Goal: Task Accomplishment & Management: Manage account settings

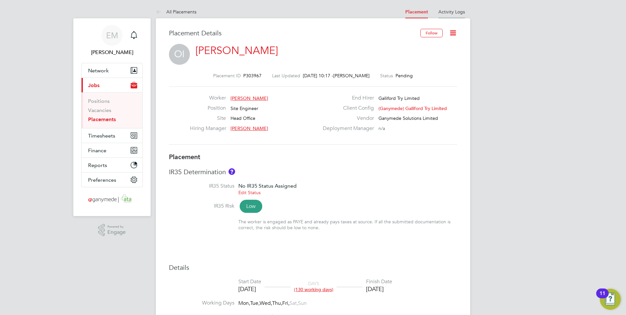
click at [451, 9] on link "Activity Logs" at bounding box center [451, 12] width 27 height 6
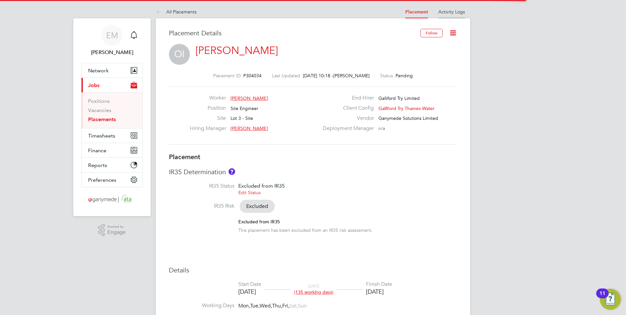
click at [457, 12] on link "Activity Logs" at bounding box center [451, 12] width 27 height 6
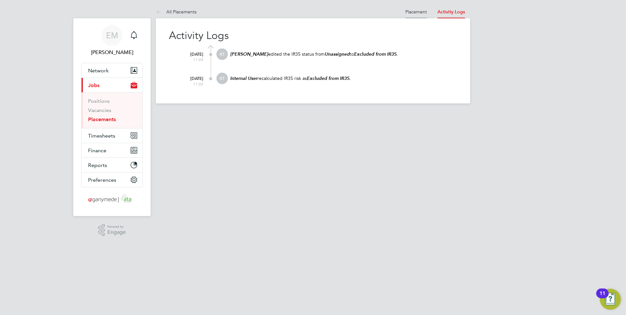
click at [416, 12] on link "Placement" at bounding box center [416, 12] width 22 height 6
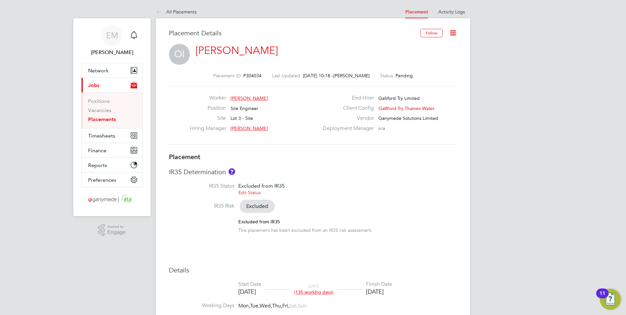
click at [455, 34] on icon at bounding box center [453, 33] width 8 height 8
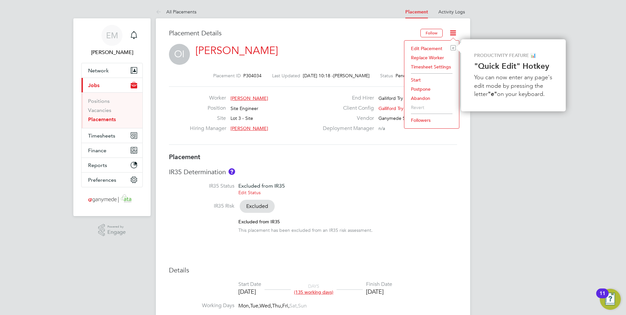
click at [423, 122] on li "Followers" at bounding box center [432, 120] width 48 height 9
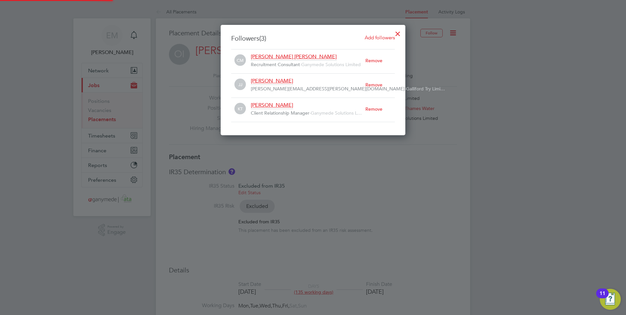
scroll to position [7, 115]
click at [378, 60] on div "Remove" at bounding box center [379, 60] width 29 height 14
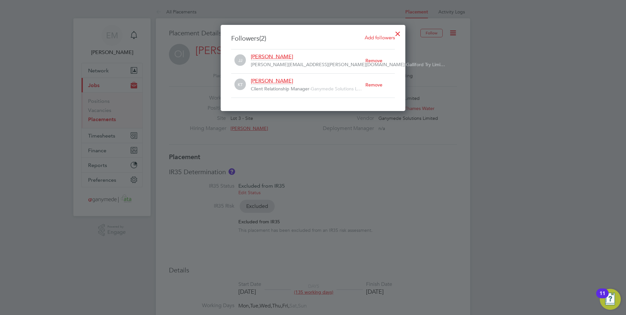
click at [373, 84] on div "Remove" at bounding box center [379, 85] width 29 height 14
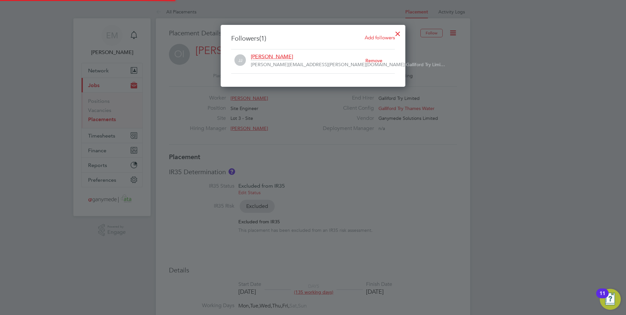
scroll to position [62, 185]
click at [372, 62] on div "Remove" at bounding box center [379, 60] width 29 height 14
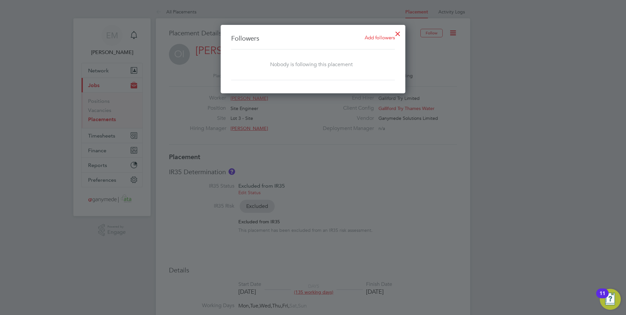
click at [455, 64] on div at bounding box center [313, 157] width 626 height 315
click at [399, 33] on div at bounding box center [398, 32] width 12 height 12
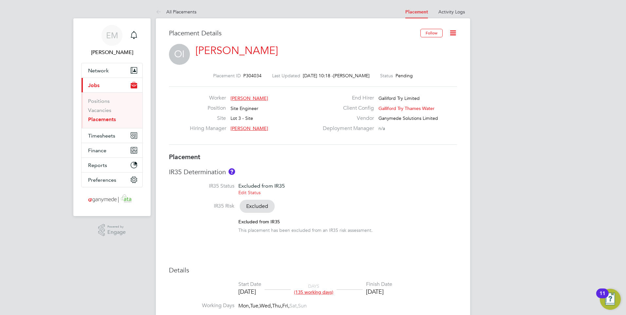
click at [451, 31] on icon at bounding box center [453, 33] width 8 height 8
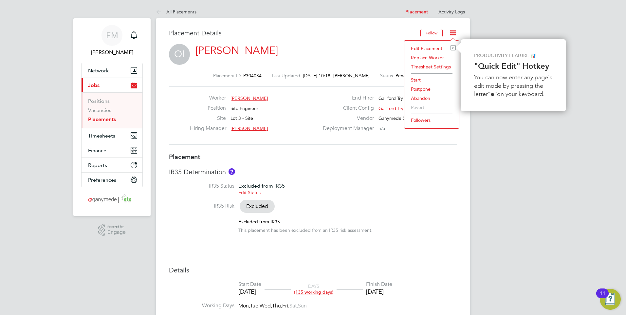
click at [429, 48] on li "Edit Placement e" at bounding box center [432, 48] width 48 height 9
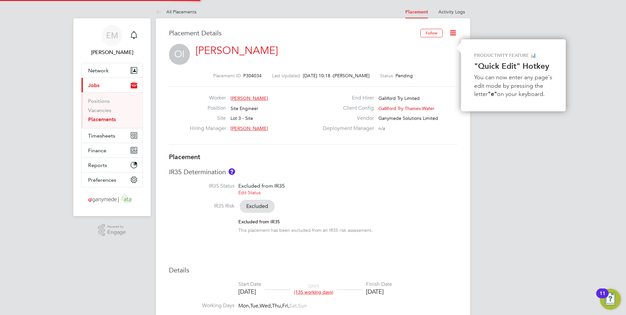
type input "[PERSON_NAME]"
type input "[DATE]"
type input "08:00"
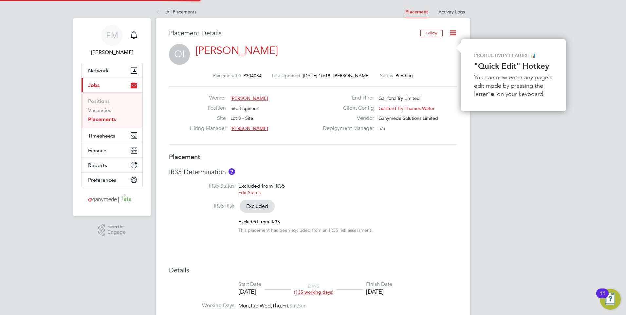
type input "18:00"
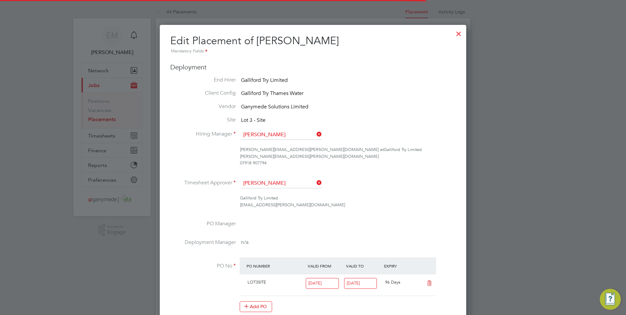
scroll to position [9, 286]
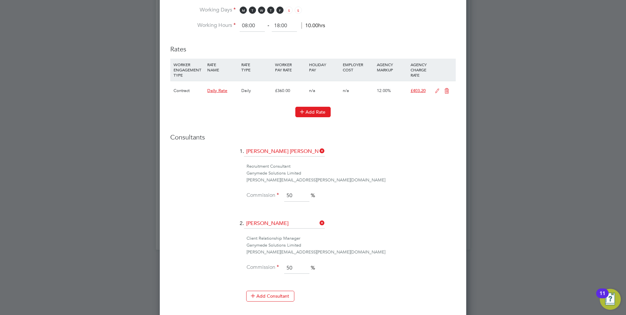
click at [317, 111] on button "Add Rate" at bounding box center [312, 112] width 35 height 10
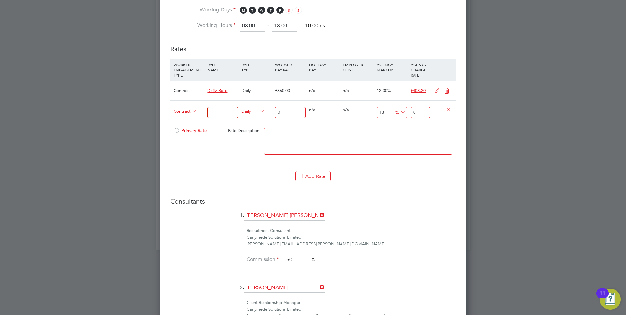
click at [294, 136] on textarea at bounding box center [358, 141] width 189 height 27
paste textarea "Chobham - Phosphorus - 2-Point Dosing and TT + Alkalinity Dosing"
click at [269, 142] on textarea "Chobham - Phosphorus - 2-Point Dosing and TT + Alkalinity Dosing" at bounding box center [358, 141] width 189 height 27
click at [269, 141] on textarea "Chobham - Phosphorus - 2-Point Dosing and TT + Alkalinity Dosing" at bounding box center [358, 141] width 189 height 27
click at [319, 137] on textarea "Chobham - Phosphorus - 2-Point Dosing and TT+ Alkalinity Dosing" at bounding box center [358, 141] width 189 height 27
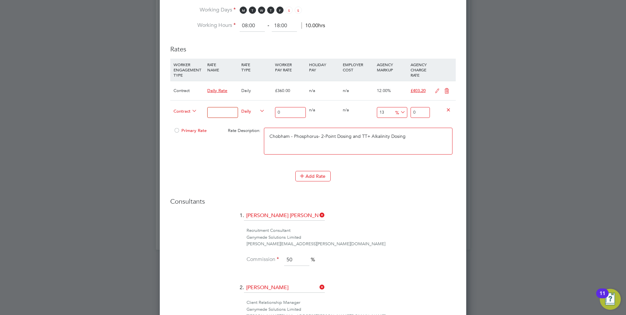
click at [411, 134] on textarea "Chobham - Phosphorus- 2-Point Dosing and TT+ Alkalinity Dosing" at bounding box center [358, 141] width 189 height 27
click at [429, 135] on textarea "Chobham - Phosphorus- 2-Point Dosing and TT+ Alkalinity Dosing" at bounding box center [358, 141] width 189 height 27
paste textarea "03-L892.01-C2"
click at [446, 134] on textarea "Chobham - Phosphorus- 2-Point Dosing and TT+ Alkalinity Dosing 03-L892.01-C2" at bounding box center [358, 141] width 189 height 27
paste textarea "9200113234P"
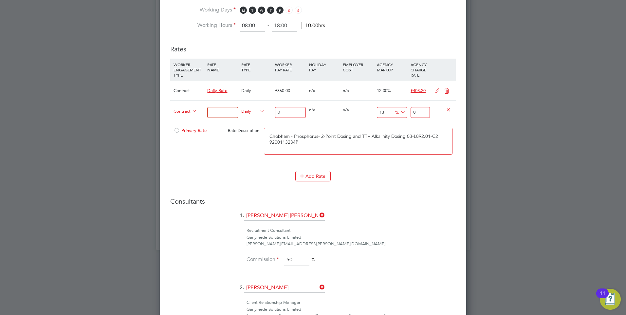
drag, startPoint x: 298, startPoint y: 146, endPoint x: 239, endPoint y: 120, distance: 64.4
click at [251, 124] on div "Primary Rate Rate Description: Chobham - Phosphorus- 2-Point Dosing and TT+ Alk…" at bounding box center [313, 144] width 286 height 40
type textarea "Chobham - Phosphorus- 2-Point Dosing and TT+ Alkalinity Dosing 03-L892.01-C2 92…"
click at [215, 112] on input at bounding box center [222, 112] width 30 height 11
paste input "Chobham - Phosphorus- 2-Point Dosing and TT+ Alkalinity Dosing 03-L892.01-C2 92…"
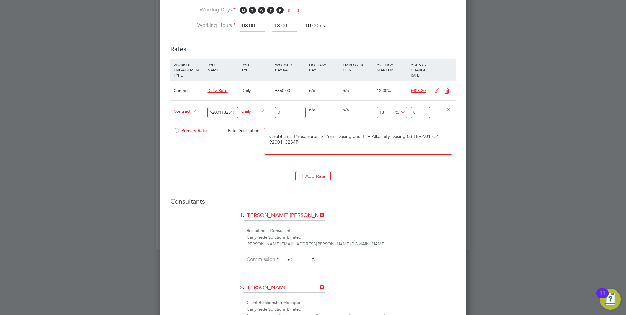
type input "Chobham - Phosphorus- 2-Point Dosing and TT+ Alkalinity Dosing 03-L892.01-C2 92…"
click at [281, 111] on input "0" at bounding box center [290, 112] width 30 height 11
type input "3"
type input "3.39"
type input "36"
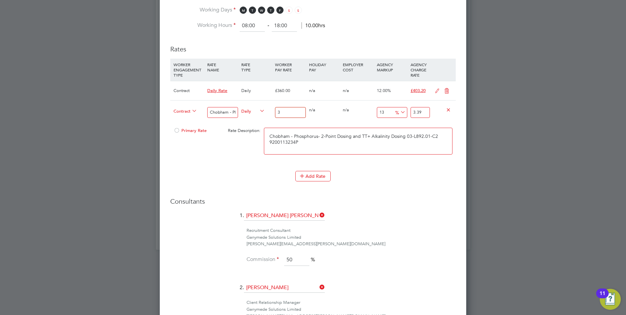
type input "40.68"
type input "360"
type input "406.8"
type input "360"
drag, startPoint x: 427, startPoint y: 112, endPoint x: 386, endPoint y: 109, distance: 41.4
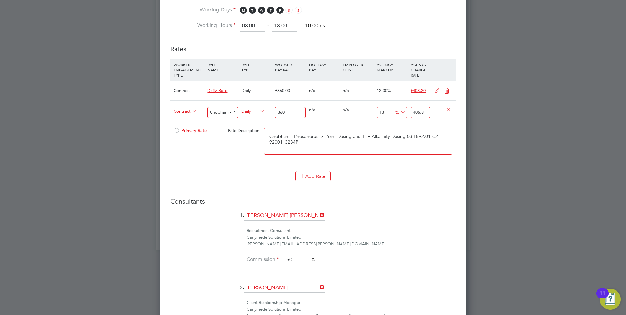
click at [392, 111] on div "Contract Chobham - Phosphorus- 2-Point Dosing and TT+ Alkalinity Dosing 03-L892…" at bounding box center [313, 112] width 286 height 24
type input "-98.88888888888889"
type input "4"
type input "-88.88888888888889"
type input "40"
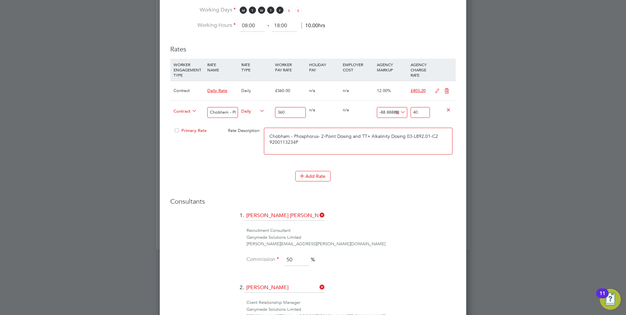
type input "11.944444444444445"
type input "403"
type input "12"
type input "403.2"
click at [413, 200] on h3 "Consultants" at bounding box center [313, 201] width 286 height 9
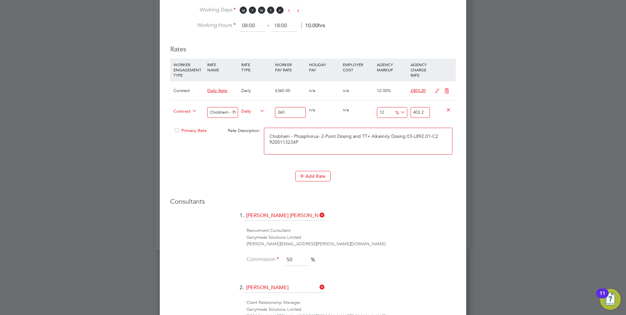
click at [177, 130] on div at bounding box center [177, 132] width 7 height 5
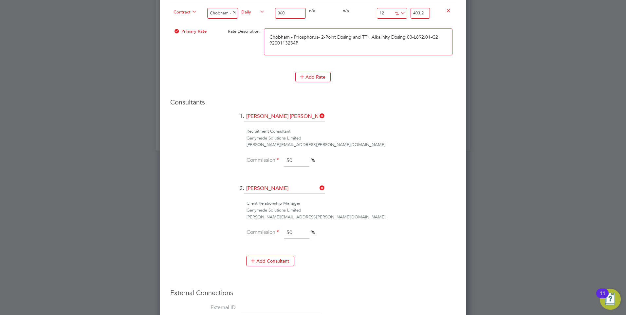
scroll to position [566, 0]
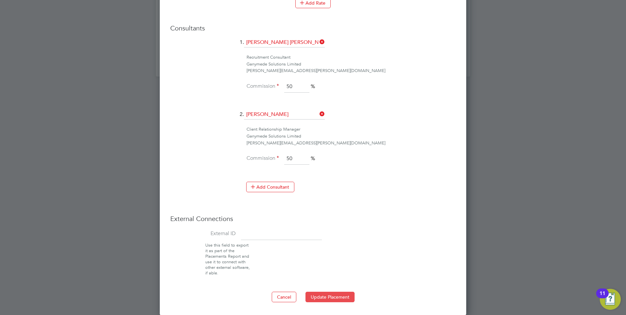
click at [341, 296] on button "Update Placement" at bounding box center [330, 297] width 49 height 10
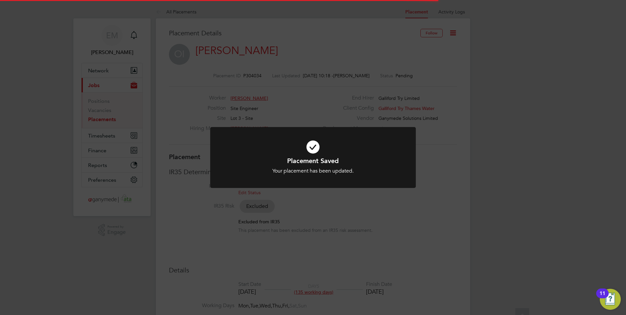
scroll to position [19, 46]
click at [418, 208] on div "Placement Saved Your placement has been updated. Cancel Okay" at bounding box center [313, 157] width 626 height 315
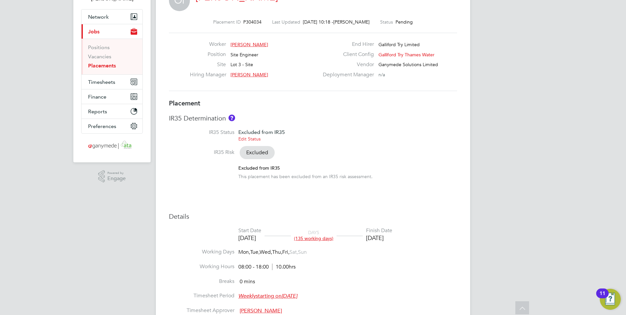
scroll to position [0, 0]
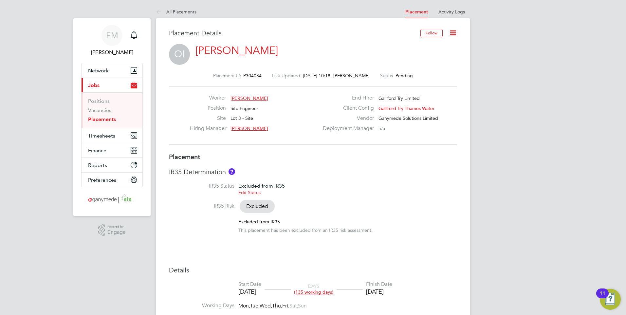
click at [453, 32] on icon at bounding box center [453, 33] width 8 height 8
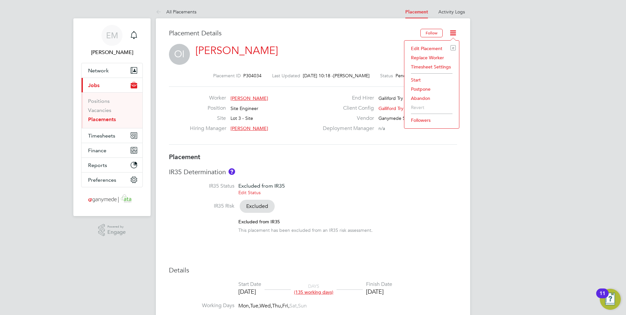
click at [427, 120] on li "Followers" at bounding box center [432, 120] width 48 height 9
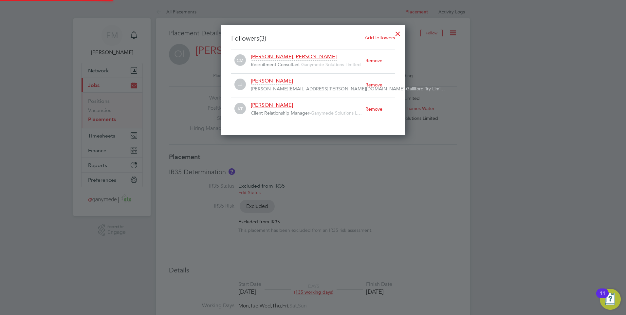
scroll to position [110, 185]
click at [398, 33] on div at bounding box center [398, 32] width 12 height 12
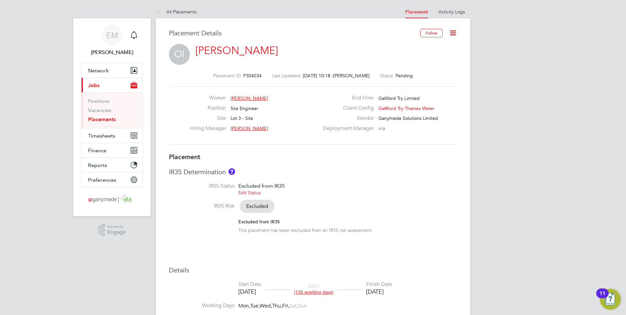
click at [453, 34] on icon at bounding box center [453, 33] width 8 height 8
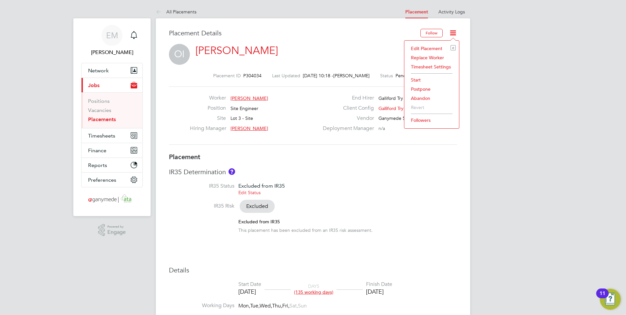
click at [428, 48] on li "Edit Placement e" at bounding box center [432, 48] width 48 height 9
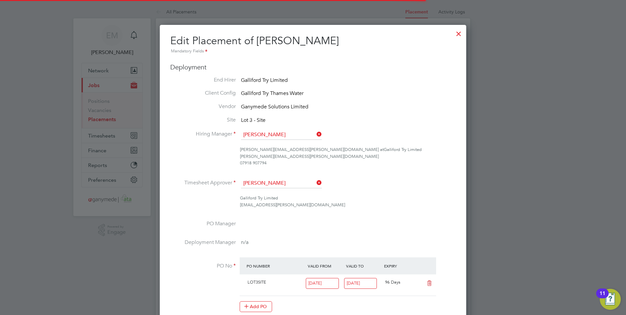
scroll to position [3, 3]
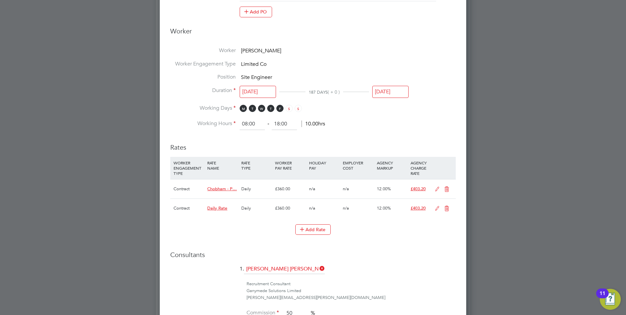
click at [446, 208] on icon at bounding box center [447, 208] width 8 height 5
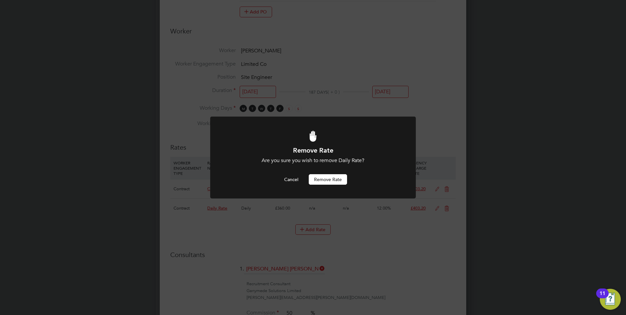
click at [336, 181] on button "Remove rate" at bounding box center [328, 179] width 38 height 10
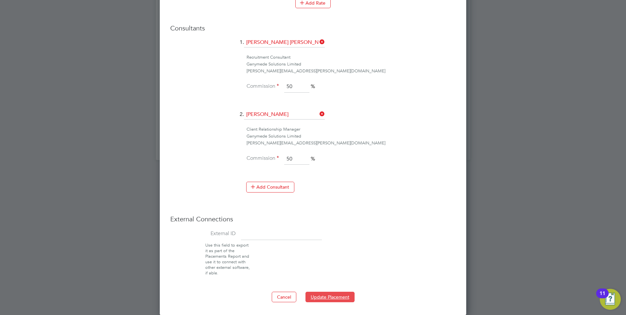
click at [337, 299] on button "Update Placement" at bounding box center [330, 297] width 49 height 10
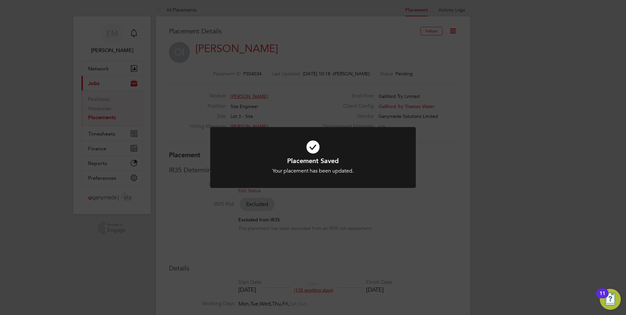
click at [446, 153] on div "Placement Saved Your placement has been updated. Cancel Okay" at bounding box center [313, 157] width 626 height 315
